Goal: Navigation & Orientation: Go to known website

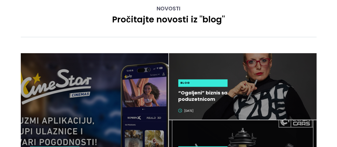
scroll to position [1680, 0]
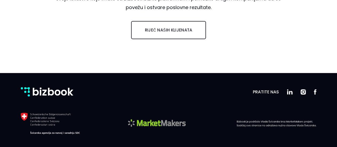
click at [303, 95] on div "bizbook Pratite nas" at bounding box center [169, 92] width 296 height 16
click at [303, 93] on img at bounding box center [299, 91] width 13 height 5
click at [288, 92] on img at bounding box center [286, 91] width 14 height 5
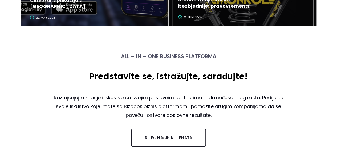
scroll to position [1680, 0]
